Goal: Transaction & Acquisition: Obtain resource

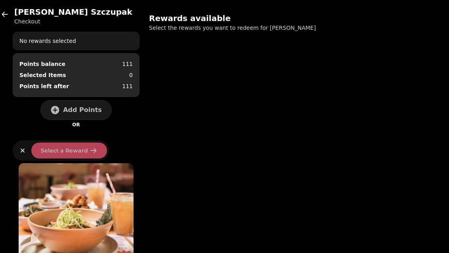
click at [5, 16] on icon "button" at bounding box center [5, 14] width 8 height 8
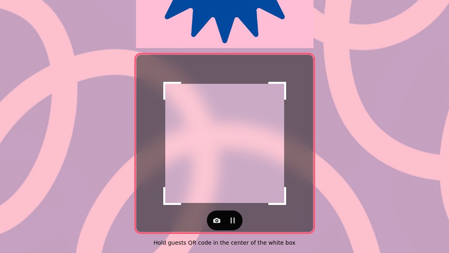
scroll to position [163, 0]
click at [213, 216] on icon "button" at bounding box center [217, 220] width 8 height 8
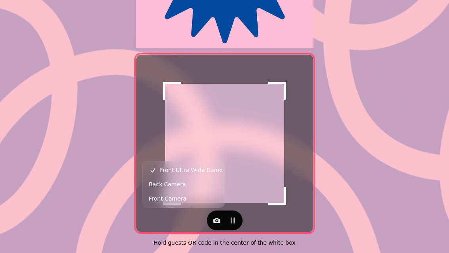
click at [157, 183] on span "Back Camera" at bounding box center [167, 184] width 37 height 10
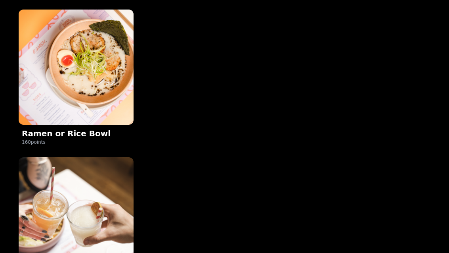
scroll to position [432, 0]
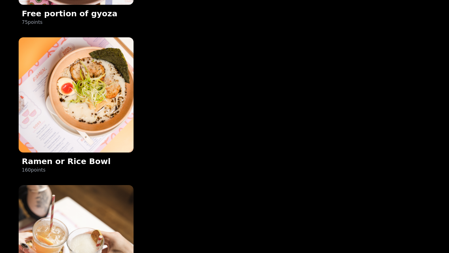
click at [82, 91] on img at bounding box center [76, 94] width 115 height 115
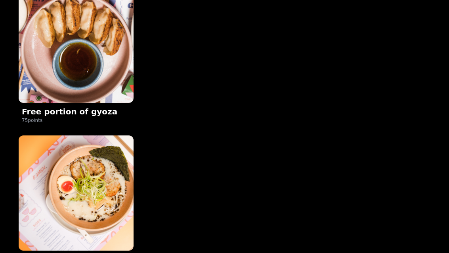
scroll to position [453, 0]
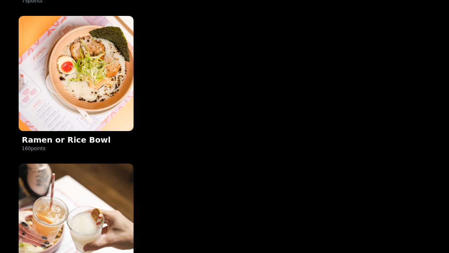
click at [63, 83] on img at bounding box center [76, 73] width 115 height 115
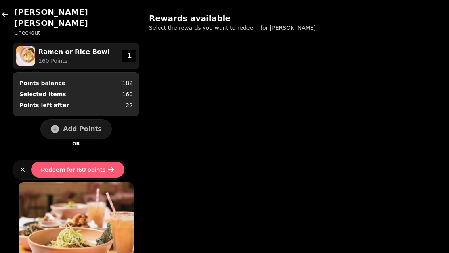
scroll to position [0, 0]
click at [61, 167] on span "Redeem for 160 points" at bounding box center [73, 170] width 65 height 6
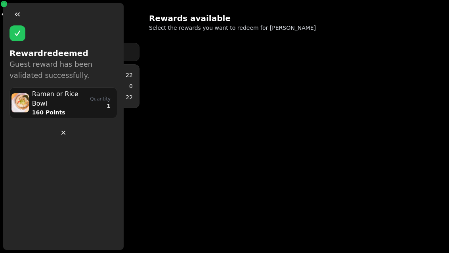
click at [61, 137] on button "button" at bounding box center [64, 133] width 16 height 16
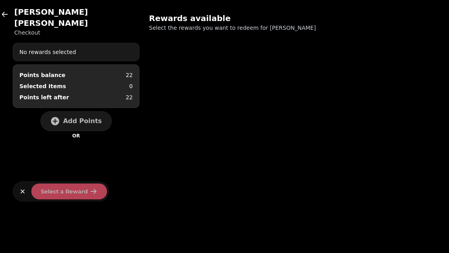
click at [3, 16] on icon "button" at bounding box center [5, 14] width 8 height 8
